Goal: Task Accomplishment & Management: Complete application form

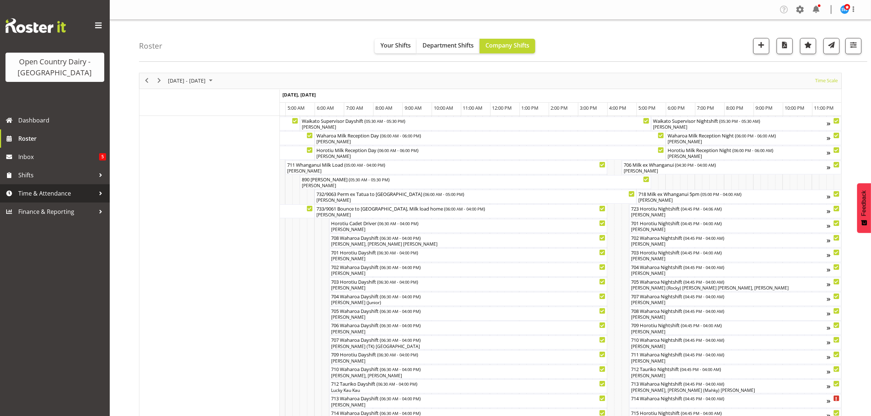
click at [40, 193] on span "Time & Attendance" at bounding box center [56, 193] width 77 height 11
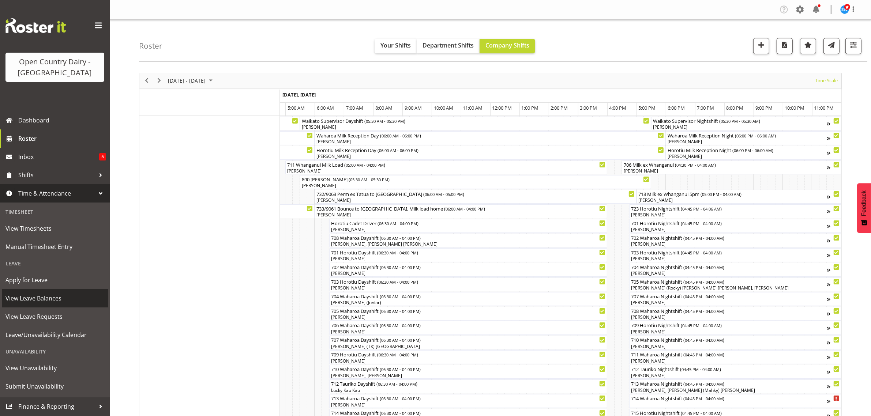
click at [33, 299] on span "View Leave Balances" at bounding box center [54, 298] width 99 height 11
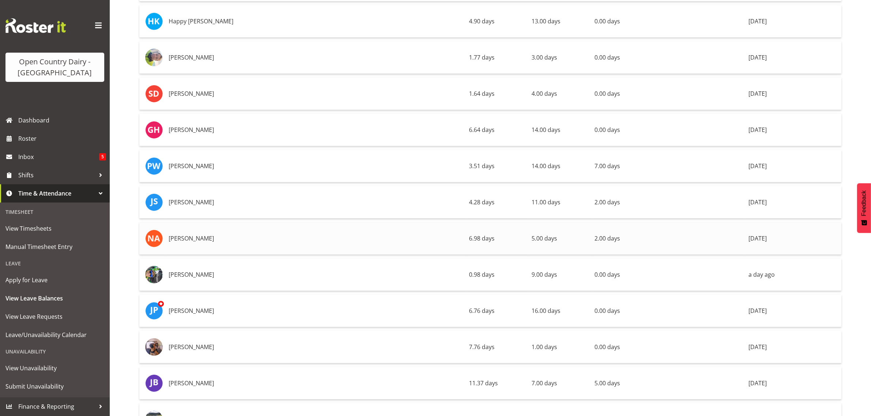
scroll to position [2699, 0]
click at [26, 280] on span "Apply for Leave" at bounding box center [54, 280] width 99 height 11
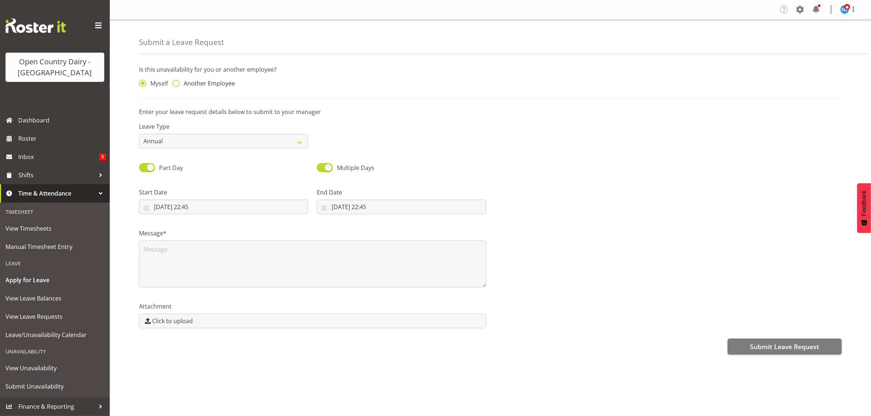
click at [176, 83] on span at bounding box center [175, 83] width 7 height 7
click at [176, 83] on input "Another Employee" at bounding box center [174, 83] width 5 height 5
radio input "true"
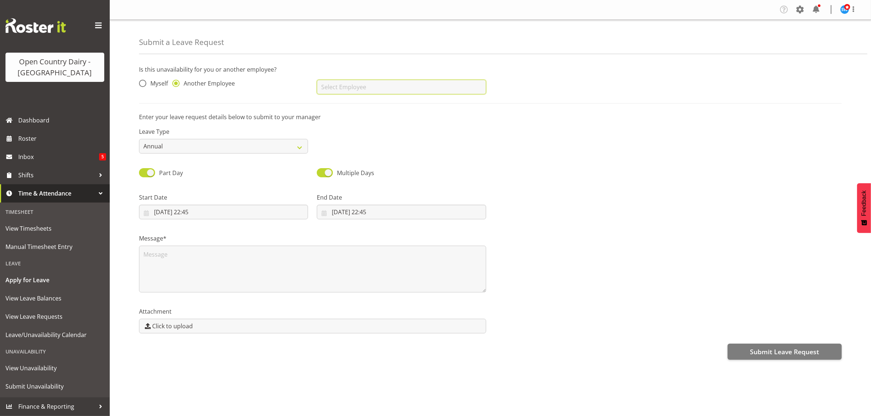
click at [332, 88] on input "text" at bounding box center [401, 87] width 169 height 15
click at [336, 118] on span "[PERSON_NAME]" at bounding box center [345, 119] width 45 height 8
type input "[PERSON_NAME]"
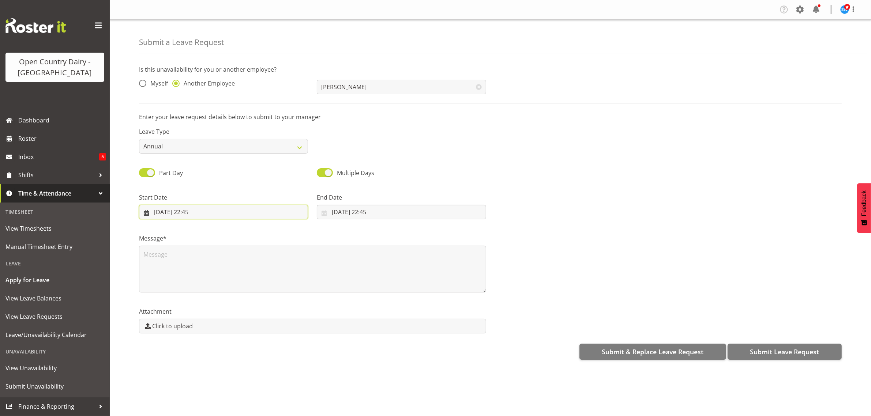
click at [170, 215] on input "15/08/2025, 22:45" at bounding box center [223, 212] width 169 height 15
click at [251, 297] on span "16" at bounding box center [250, 299] width 6 height 7
type input "16/08/2025, 22:45"
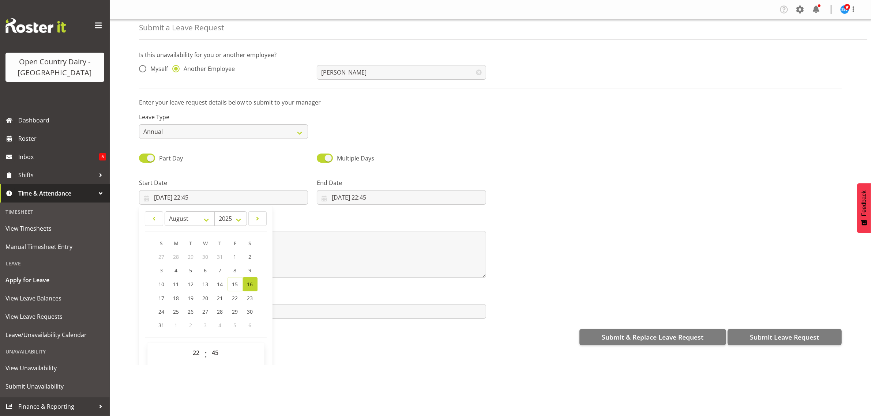
scroll to position [21, 0]
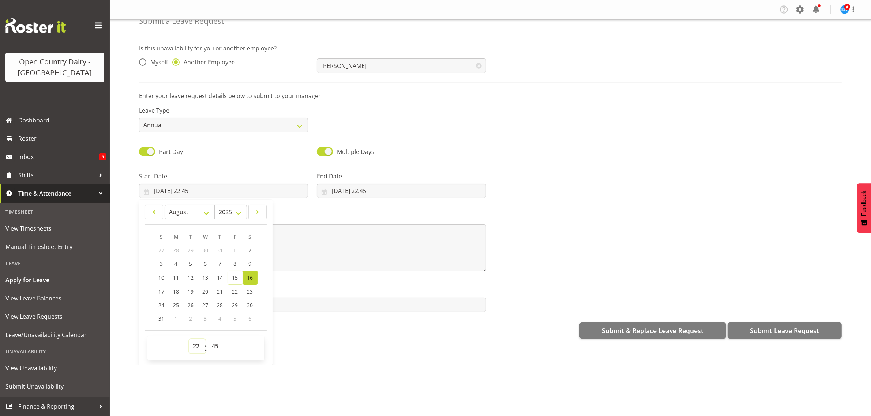
click at [200, 350] on select "00 01 02 03 04 05 06 07 08 09 10 11 12 13 14 15 16 17 18 19 20 21 22 23" at bounding box center [197, 346] width 16 height 15
select select "6"
click at [189, 340] on select "00 01 02 03 04 05 06 07 08 09 10 11 12 13 14 15 16 17 18 19 20 21 22 23" at bounding box center [197, 346] width 16 height 15
type input "16/08/2025, 06:45"
click at [213, 346] on select "00 01 02 03 04 05 06 07 08 09 10 11 12 13 14 15 16 17 18 19 20 21 22 23 24 25 2…" at bounding box center [216, 346] width 16 height 15
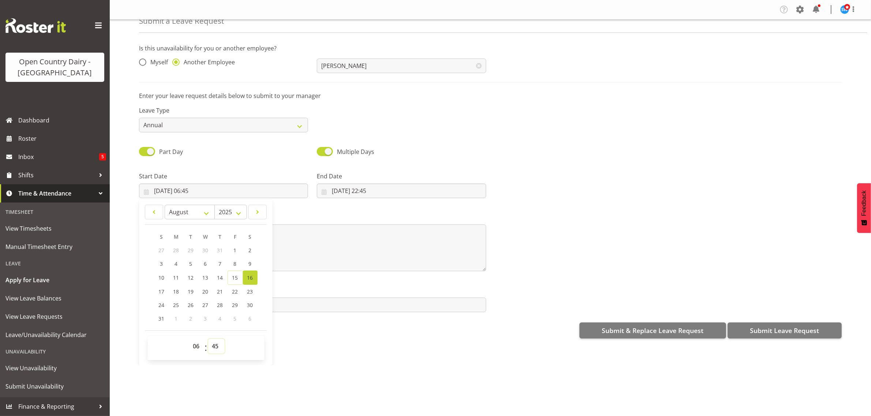
select select "30"
click at [208, 340] on select "00 01 02 03 04 05 06 07 08 09 10 11 12 13 14 15 16 17 18 19 20 21 22 23 24 25 2…" at bounding box center [216, 346] width 16 height 15
type input "16/08/2025, 06:30"
click at [354, 193] on input "15/08/2025, 22:45" at bounding box center [401, 191] width 169 height 15
click at [339, 293] on span "17" at bounding box center [340, 291] width 6 height 7
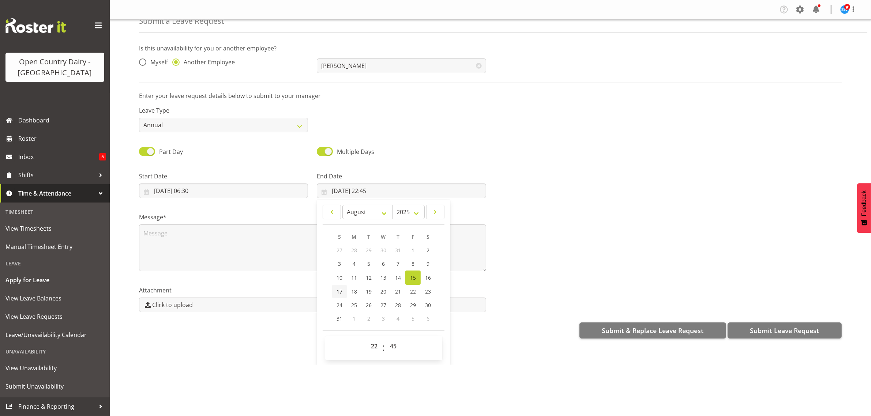
type input "17/08/2025, 22:45"
click at [374, 348] on select "00 01 02 03 04 05 06 07 08 09 10 11 12 13 14 15 16 17 18 19 20 21 22 23" at bounding box center [375, 346] width 16 height 15
select select "16"
click at [367, 340] on select "00 01 02 03 04 05 06 07 08 09 10 11 12 13 14 15 16 17 18 19 20 21 22 23" at bounding box center [375, 346] width 16 height 15
type input "17/08/2025, 16:45"
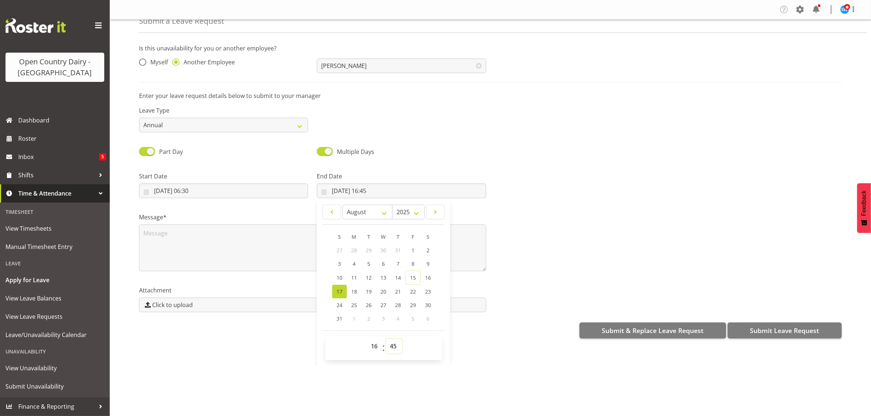
click at [391, 347] on select "00 01 02 03 04 05 06 07 08 09 10 11 12 13 14 15 16 17 18 19 20 21 22 23 24 25 2…" at bounding box center [394, 346] width 16 height 15
select select "0"
click at [386, 340] on select "00 01 02 03 04 05 06 07 08 09 10 11 12 13 14 15 16 17 18 19 20 21 22 23 24 25 2…" at bounding box center [394, 346] width 16 height 15
type input "17/08/2025, 16:00"
click at [564, 276] on div "Attachment Click to upload" at bounding box center [491, 296] width 712 height 41
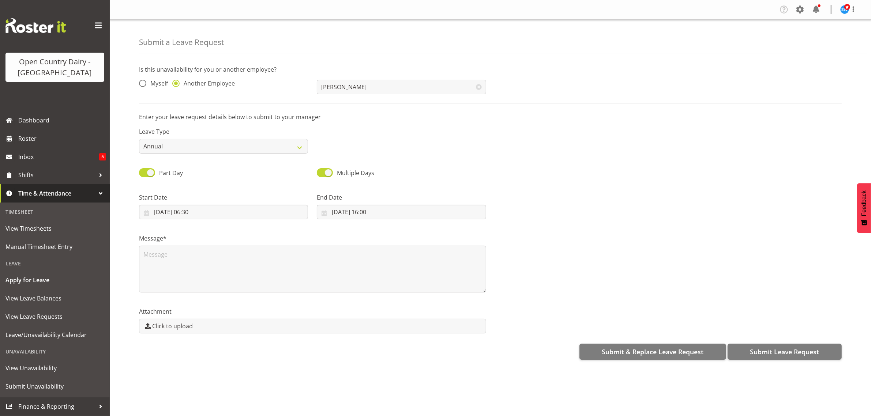
scroll to position [0, 0]
click at [157, 269] on textarea at bounding box center [312, 269] width 347 height 47
click at [302, 150] on select "Annual Sick Leave Without Pay Bereavement Domestic Violence Parental Jury Servi…" at bounding box center [223, 146] width 169 height 15
select select "Sick"
click at [139, 139] on select "Annual Sick Leave Without Pay Bereavement Domestic Violence Parental Jury Servi…" at bounding box center [223, 146] width 169 height 15
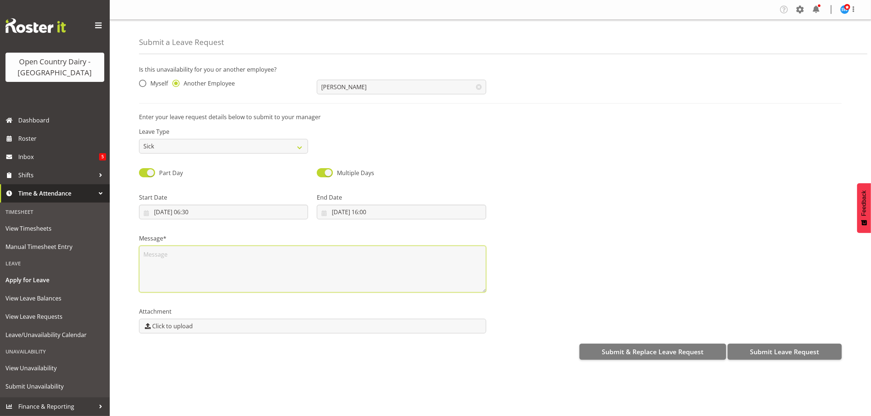
click at [158, 262] on textarea at bounding box center [312, 269] width 347 height 47
type textarea "Nick Called in sick for both dayshifts"
click at [774, 354] on span "Submit Leave Request" at bounding box center [784, 352] width 69 height 10
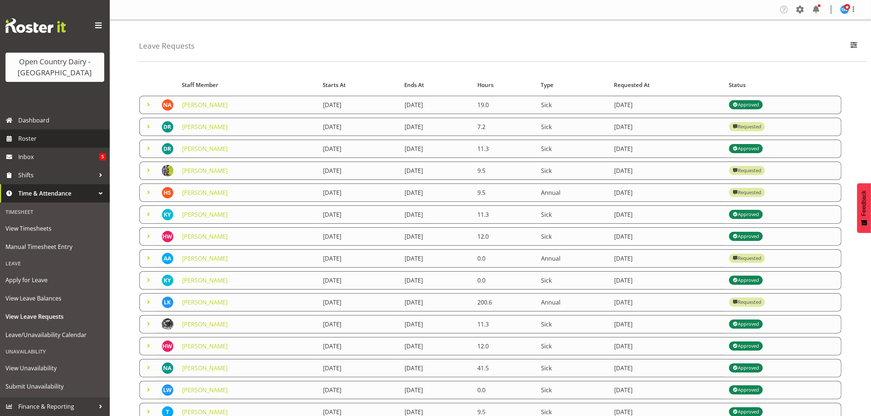
click at [33, 136] on span "Roster" at bounding box center [62, 138] width 88 height 11
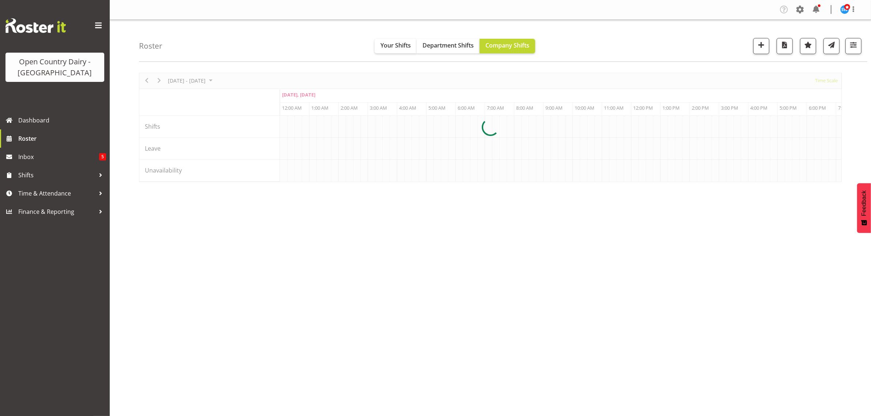
scroll to position [0, 2810]
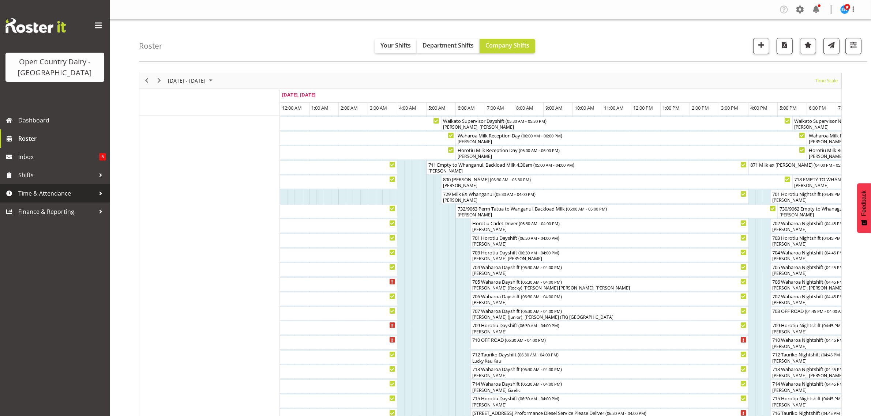
click at [34, 194] on span "Time & Attendance" at bounding box center [56, 193] width 77 height 11
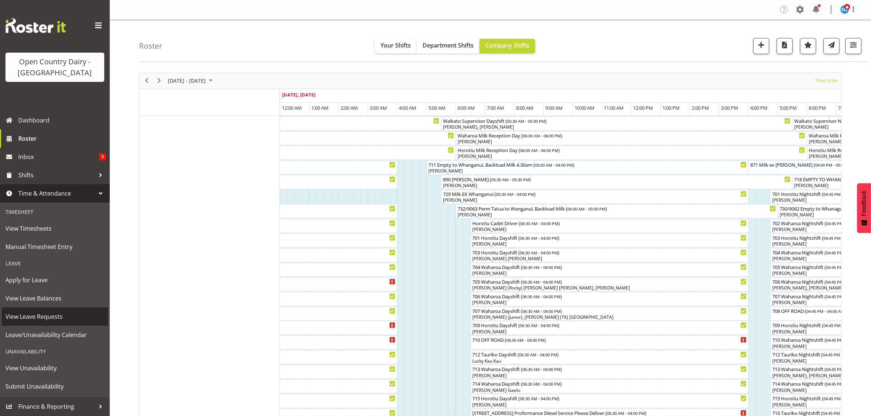
click at [14, 315] on span "View Leave Requests" at bounding box center [54, 316] width 99 height 11
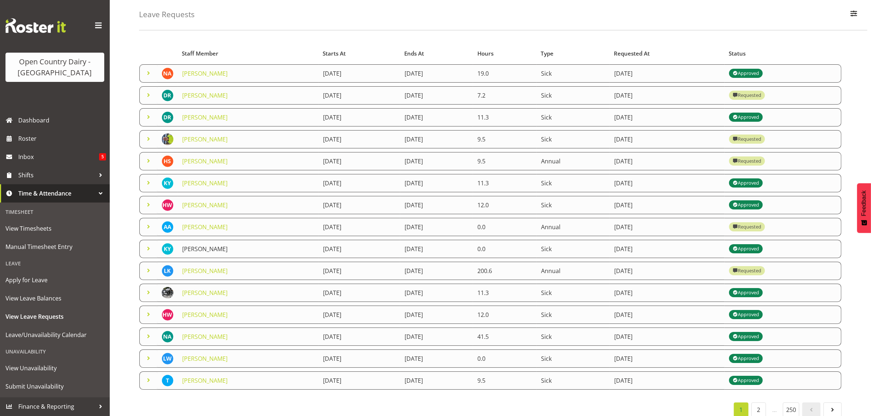
scroll to position [46, 0]
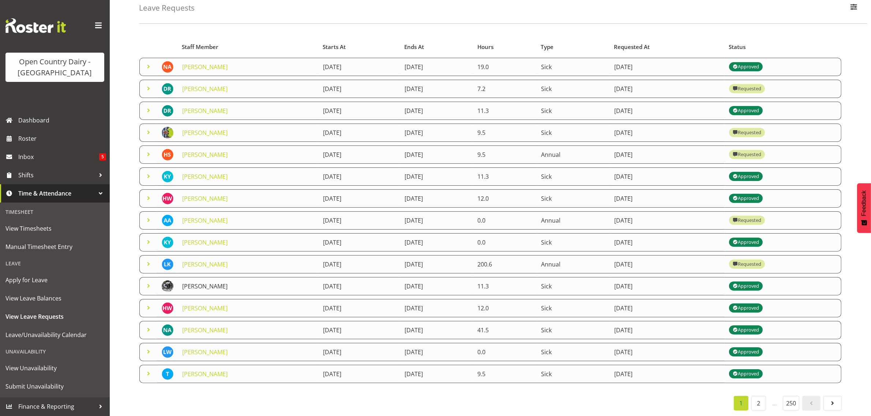
click at [213, 283] on link "[PERSON_NAME]" at bounding box center [204, 287] width 45 height 8
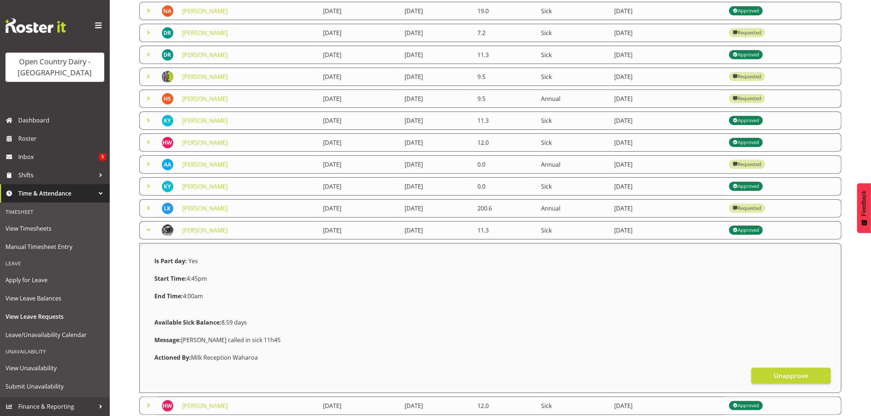
scroll to position [137, 0]
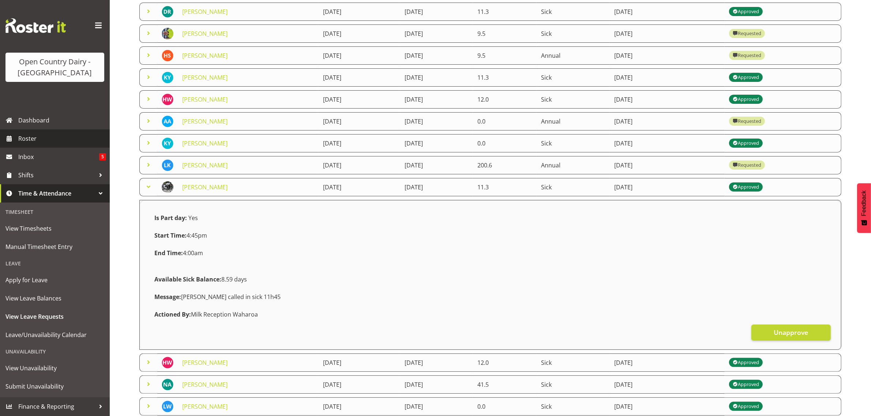
click at [33, 142] on span "Roster" at bounding box center [62, 138] width 88 height 11
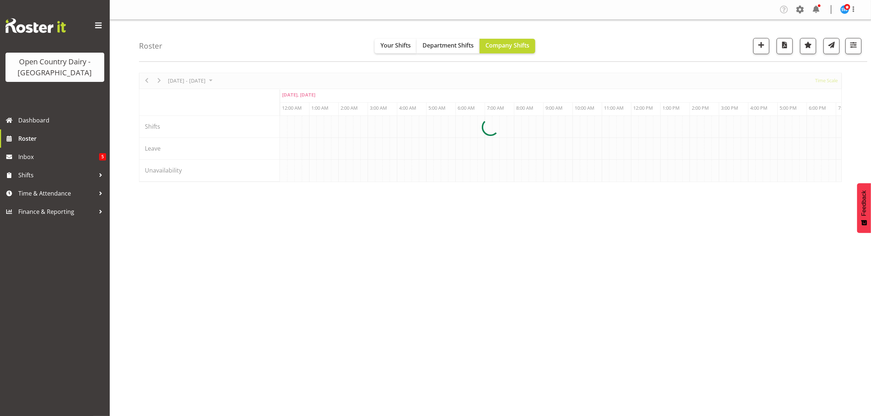
scroll to position [0, 2810]
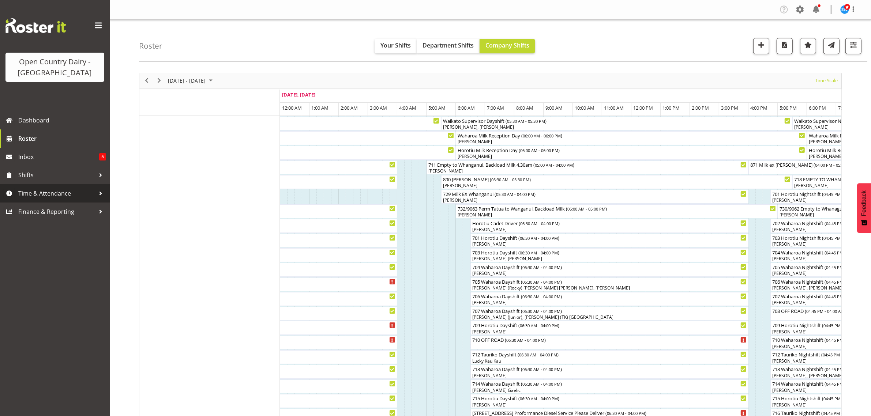
click at [31, 193] on span "Time & Attendance" at bounding box center [56, 193] width 77 height 11
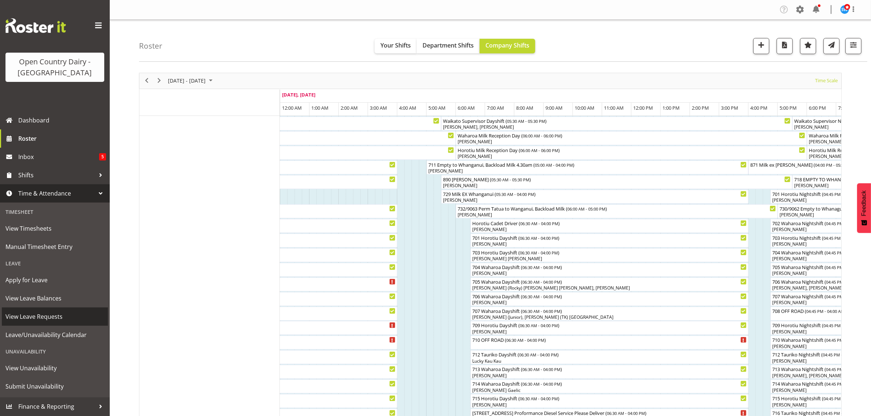
click at [37, 319] on span "View Leave Requests" at bounding box center [54, 316] width 99 height 11
